Goal: Task Accomplishment & Management: Use online tool/utility

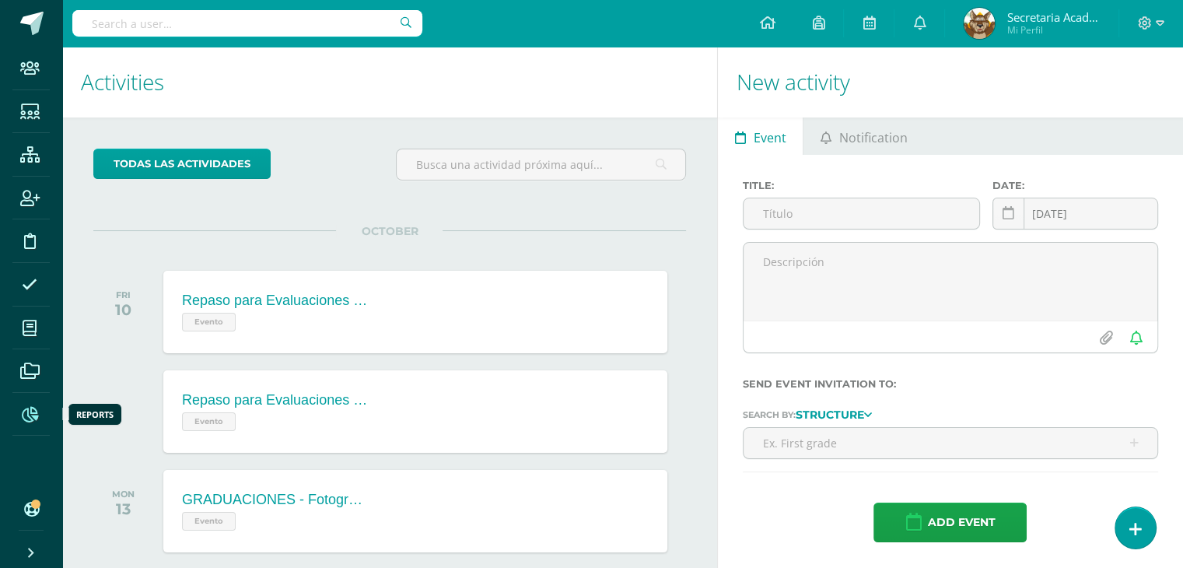
click at [26, 411] on icon at bounding box center [30, 415] width 16 height 16
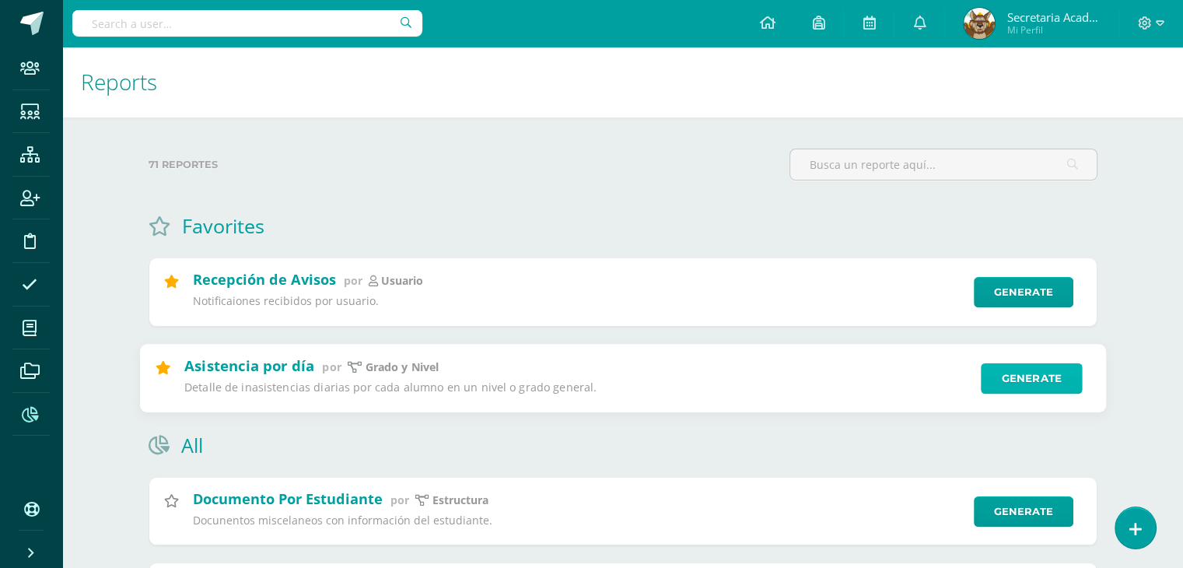
click at [1014, 387] on link "Generate" at bounding box center [1032, 377] width 102 height 31
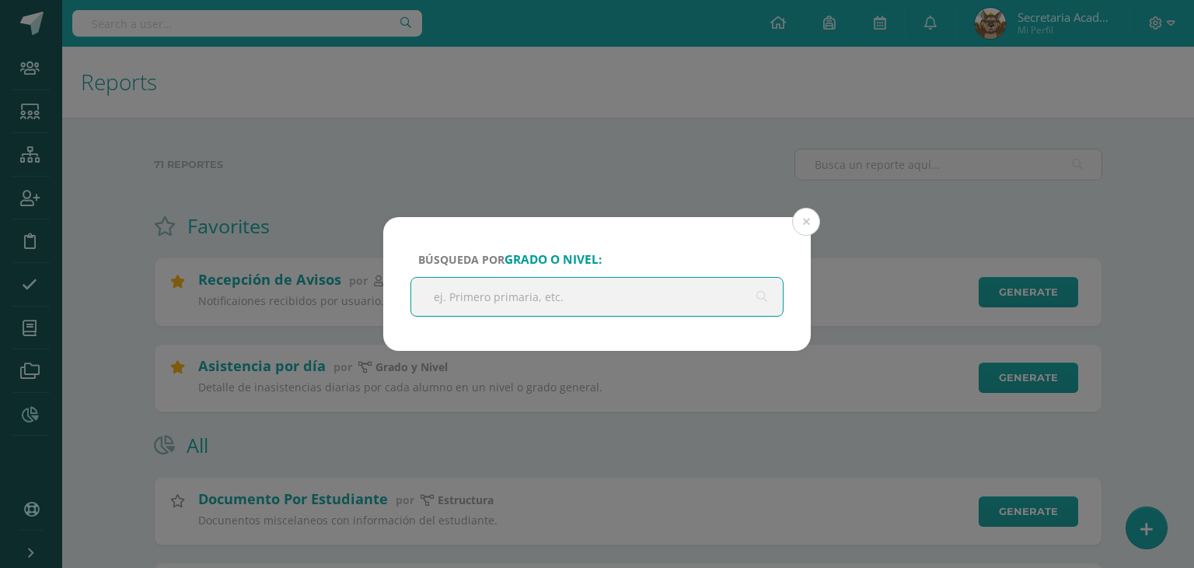
click at [563, 300] on input "text" at bounding box center [597, 297] width 372 height 38
type input "sex"
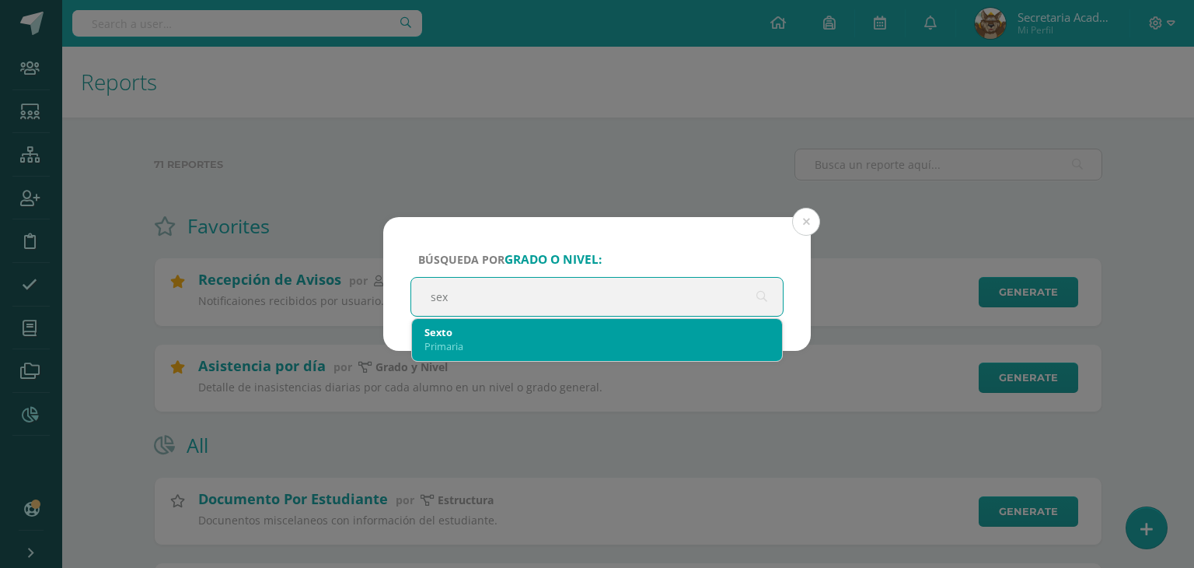
click at [524, 339] on div "Primaria" at bounding box center [597, 346] width 345 height 14
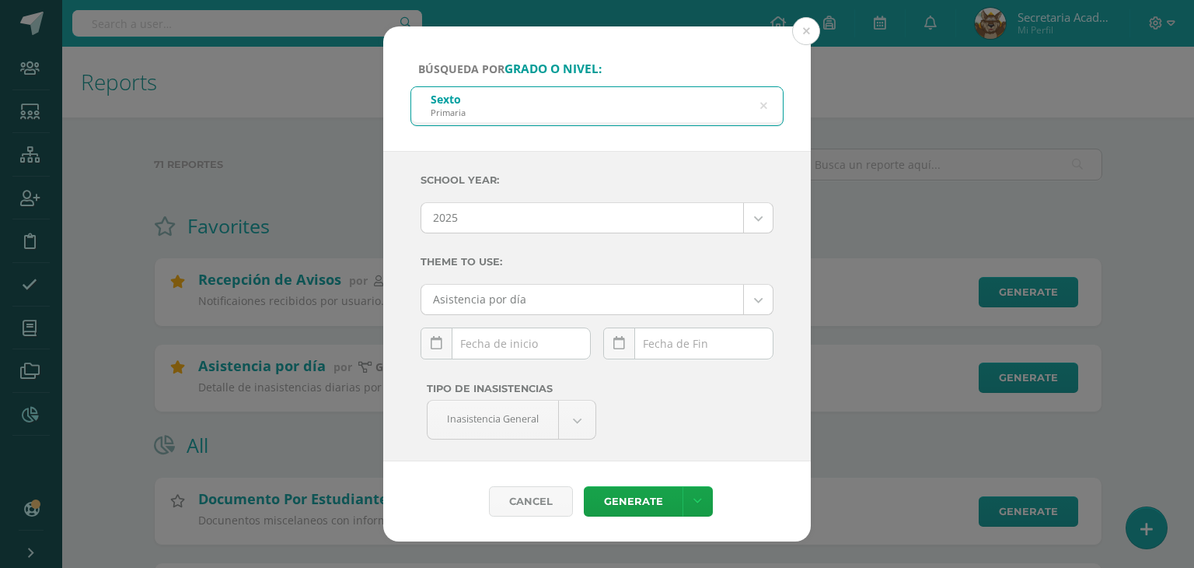
click at [526, 344] on div "[DATE] Mo Tu We Th Fr Sa Su 29 30 1 2 3 4 5 6 7 8 9 10 11 12 13 14 15 16 17 18 …" at bounding box center [506, 349] width 170 height 44
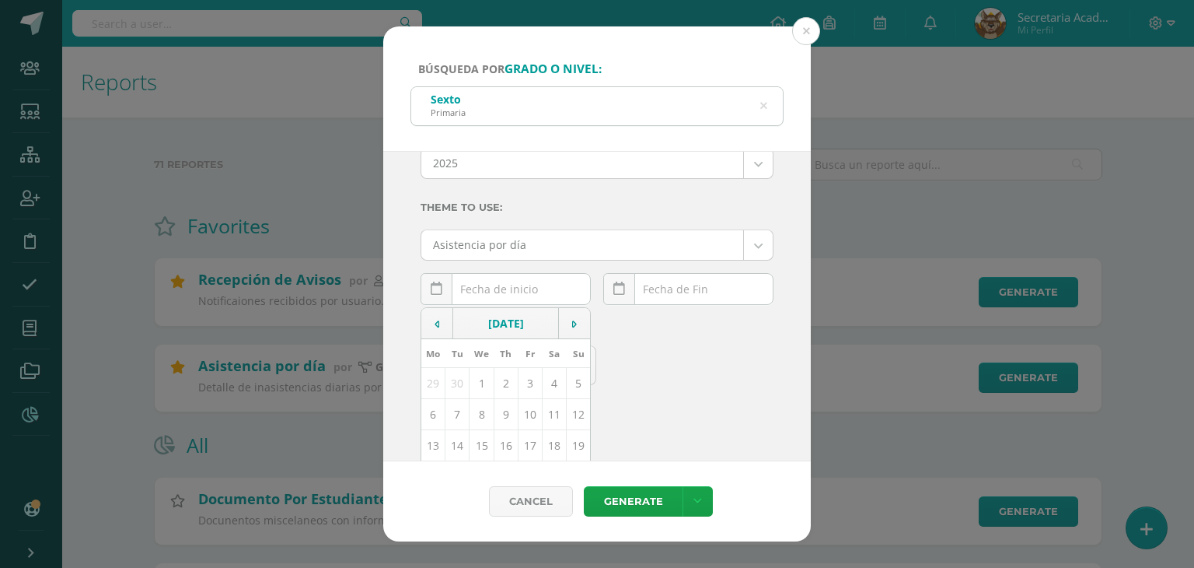
scroll to position [78, 0]
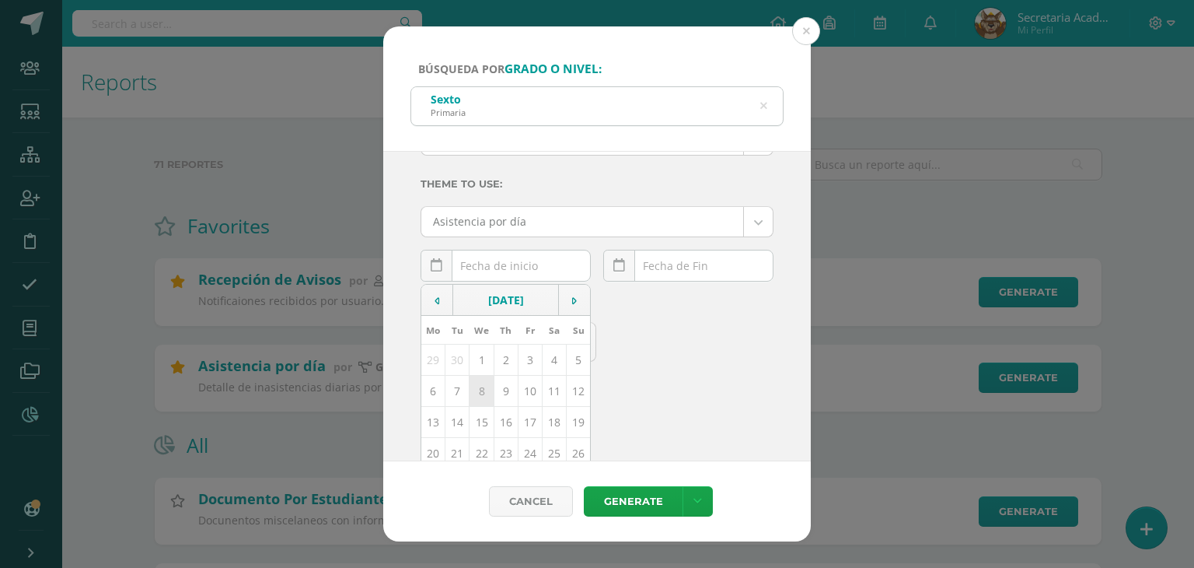
click at [480, 400] on td "8" at bounding box center [482, 391] width 24 height 31
type input "[DATE]"
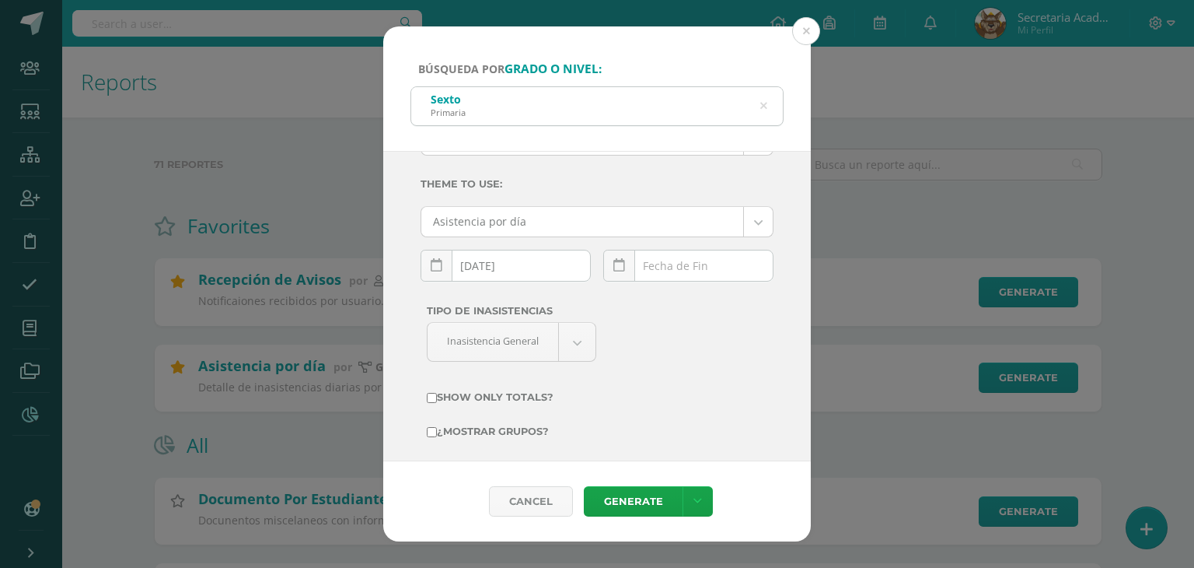
click at [681, 271] on div "[DATE] Mo Tu We Th Fr Sa Su 29 30 1 2 3 4 5 6 7 8 9 10 11 12 13 14 15 16 17 18 …" at bounding box center [688, 272] width 170 height 44
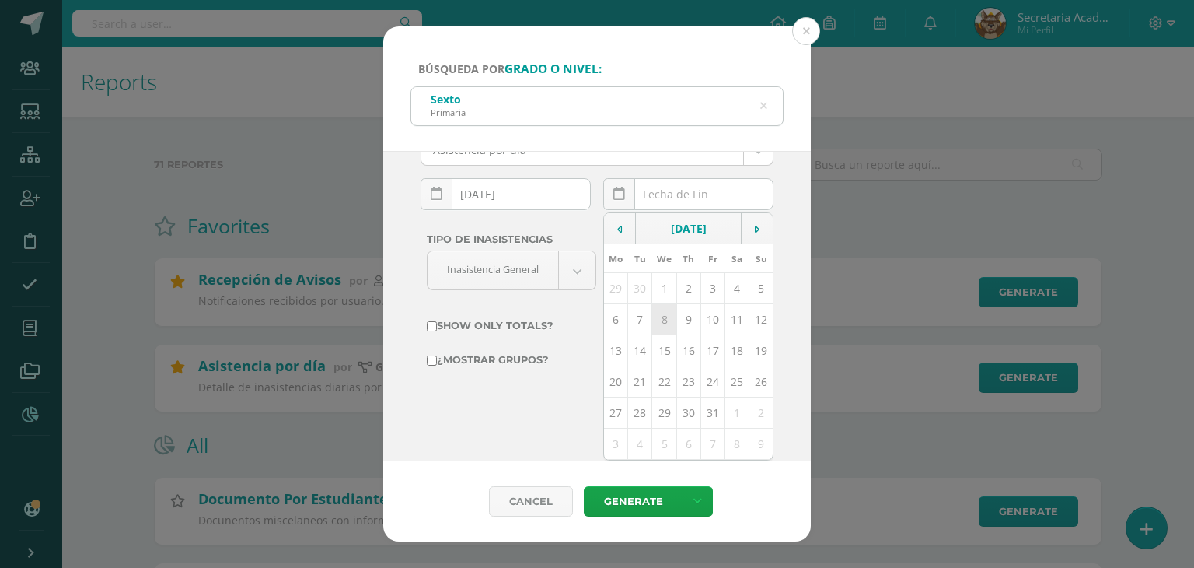
click at [659, 321] on td "8" at bounding box center [664, 319] width 24 height 31
type input "[DATE]"
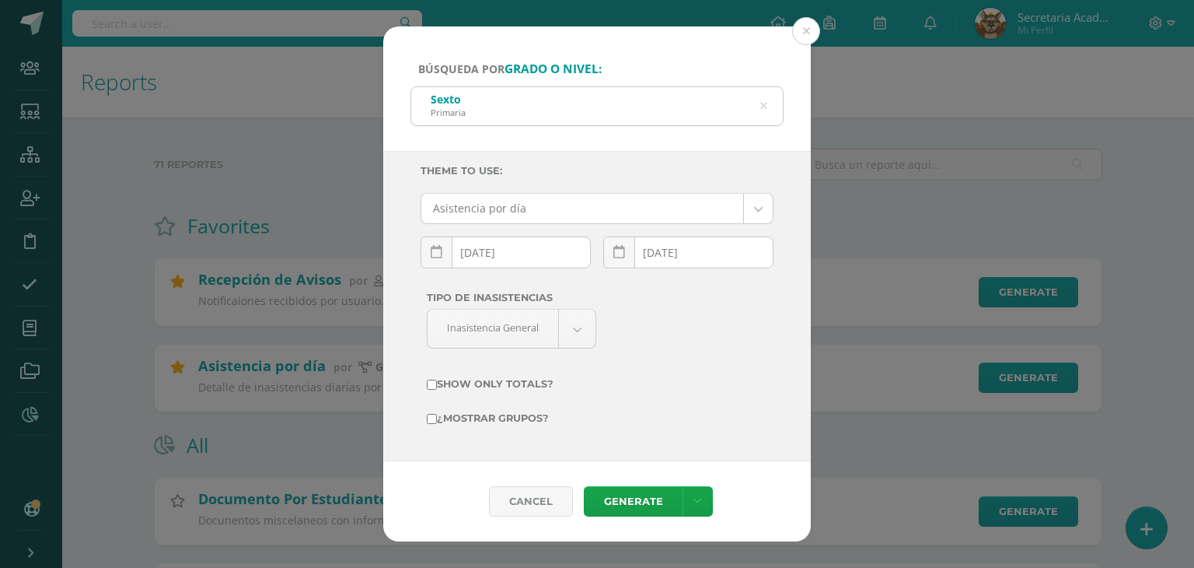
scroll to position [90, 0]
click at [625, 493] on link "Generate" at bounding box center [633, 501] width 99 height 30
